Goal: Check status: Check status

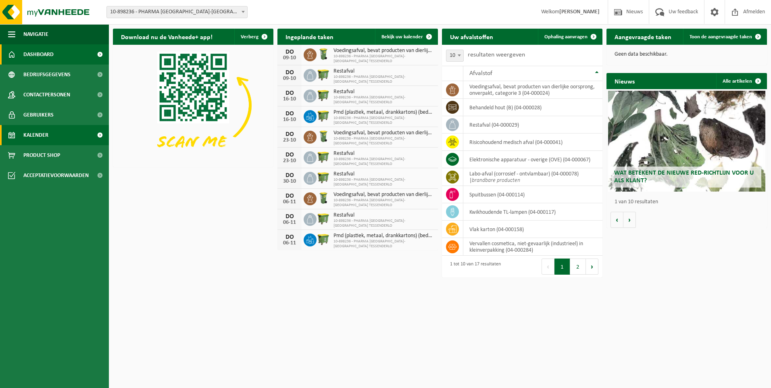
click at [41, 133] on span "Kalender" at bounding box center [35, 135] width 25 height 20
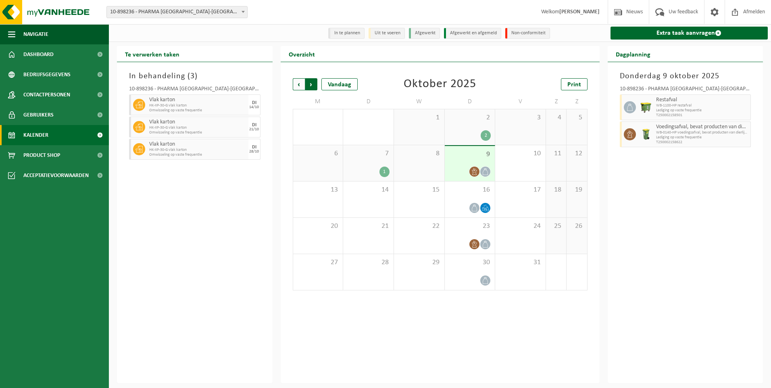
click at [297, 82] on span "Vorige" at bounding box center [299, 84] width 12 height 12
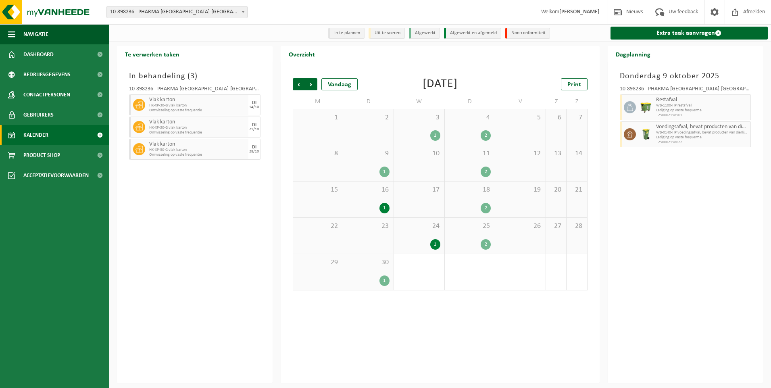
click at [419, 231] on div "24 1" at bounding box center [419, 236] width 50 height 36
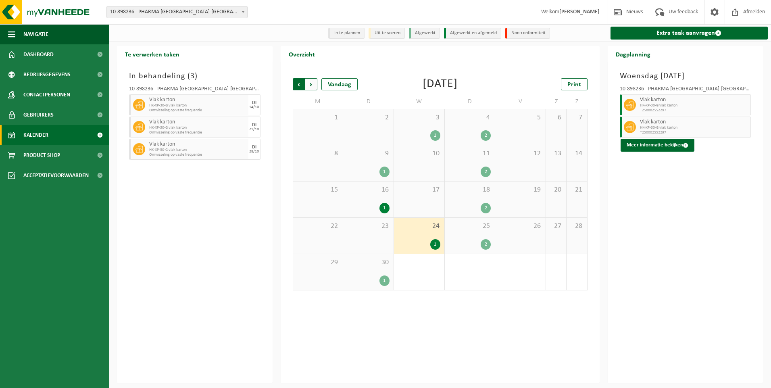
click at [308, 87] on span "Volgende" at bounding box center [311, 84] width 12 height 12
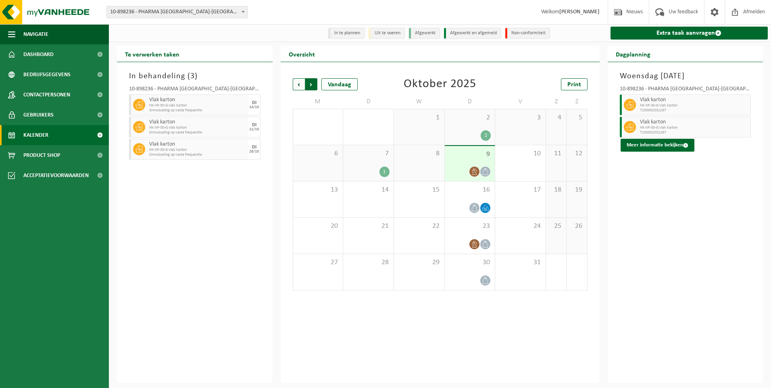
click at [295, 83] on span "Vorige" at bounding box center [299, 84] width 12 height 12
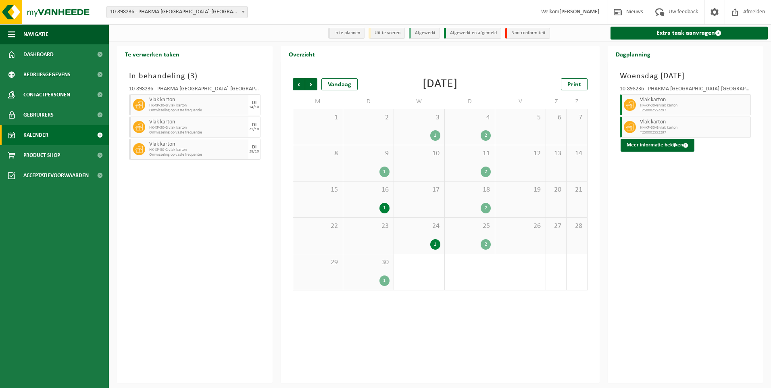
click at [376, 203] on div "16 1" at bounding box center [368, 199] width 50 height 36
click at [657, 144] on button "Meer informatie bekijken" at bounding box center [657, 145] width 74 height 13
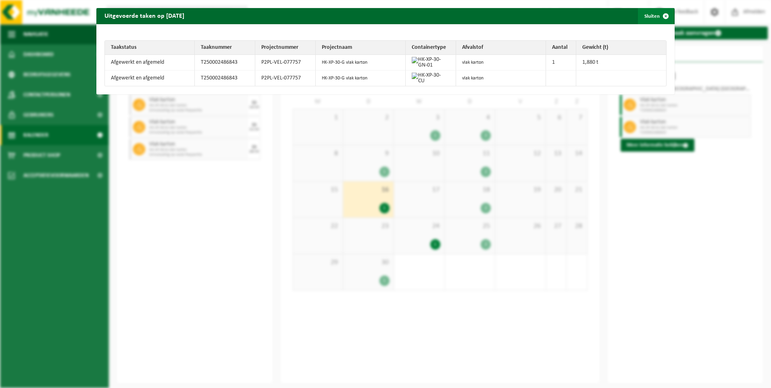
click at [657, 19] on span "button" at bounding box center [665, 16] width 16 height 16
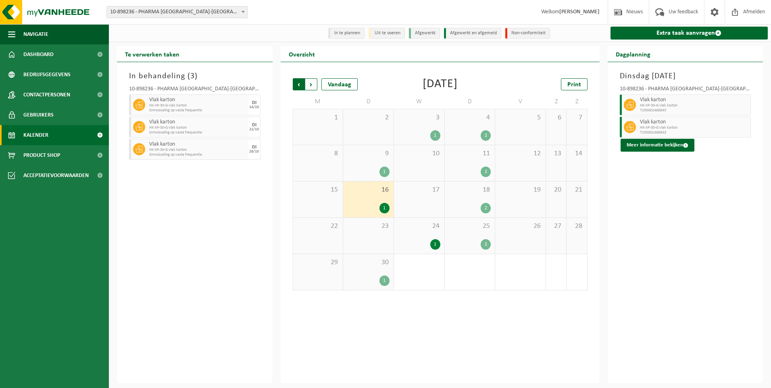
click at [309, 84] on span "Volgende" at bounding box center [311, 84] width 12 height 12
